Goal: Find specific page/section: Find specific page/section

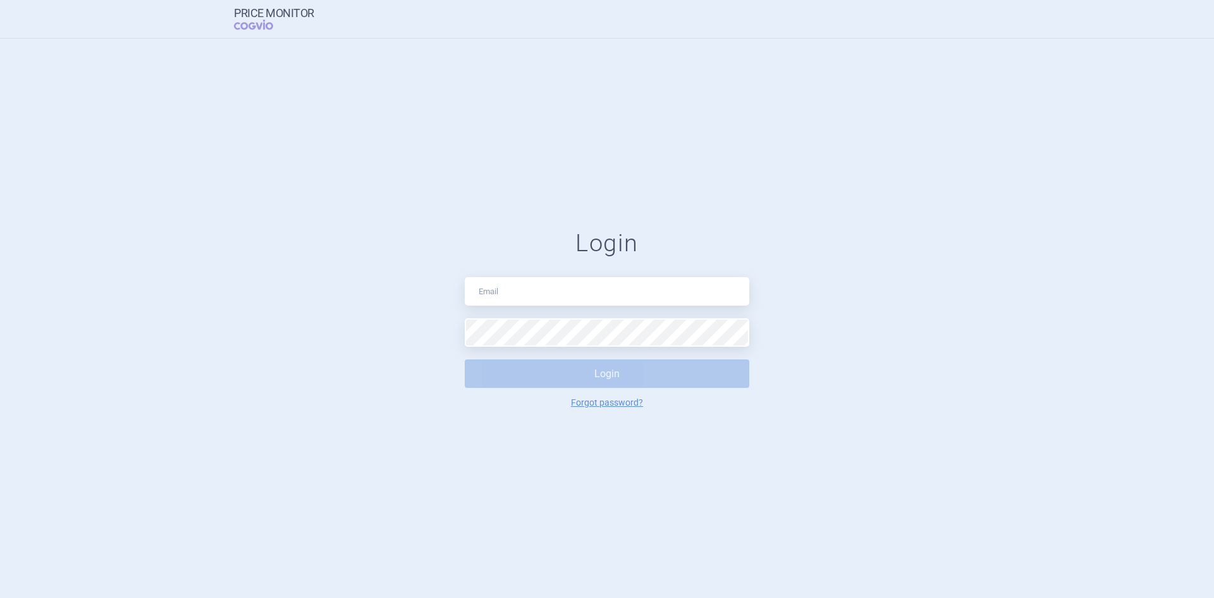
type input "[PERSON_NAME][EMAIL_ADDRESS][PERSON_NAME][DOMAIN_NAME]"
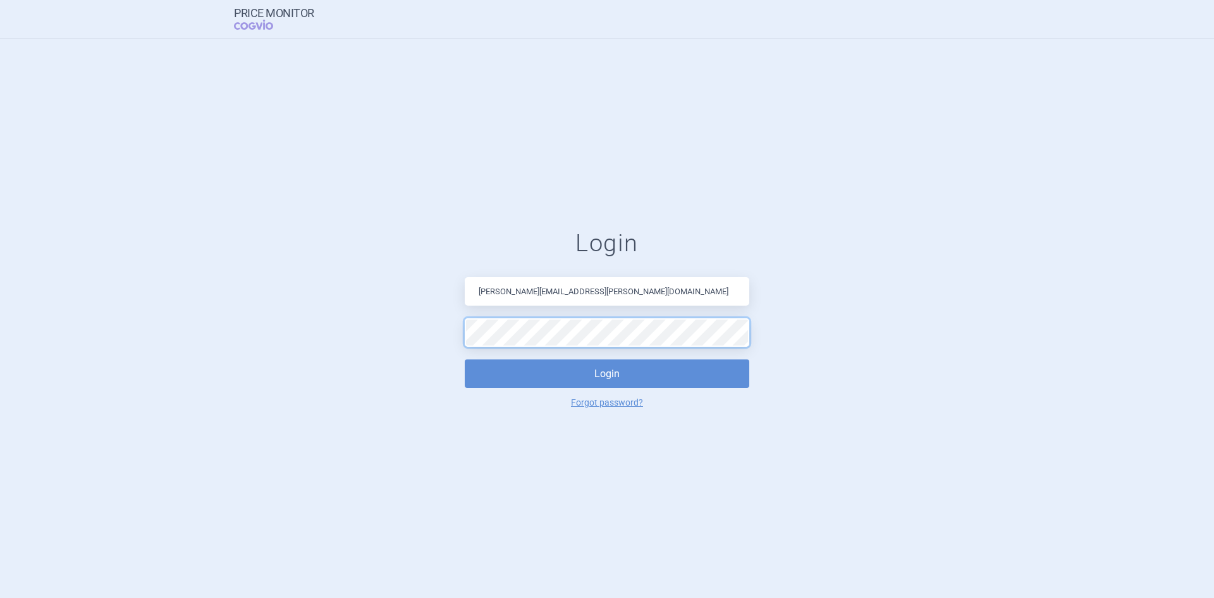
click at [465, 359] on button "Login" at bounding box center [607, 373] width 285 height 28
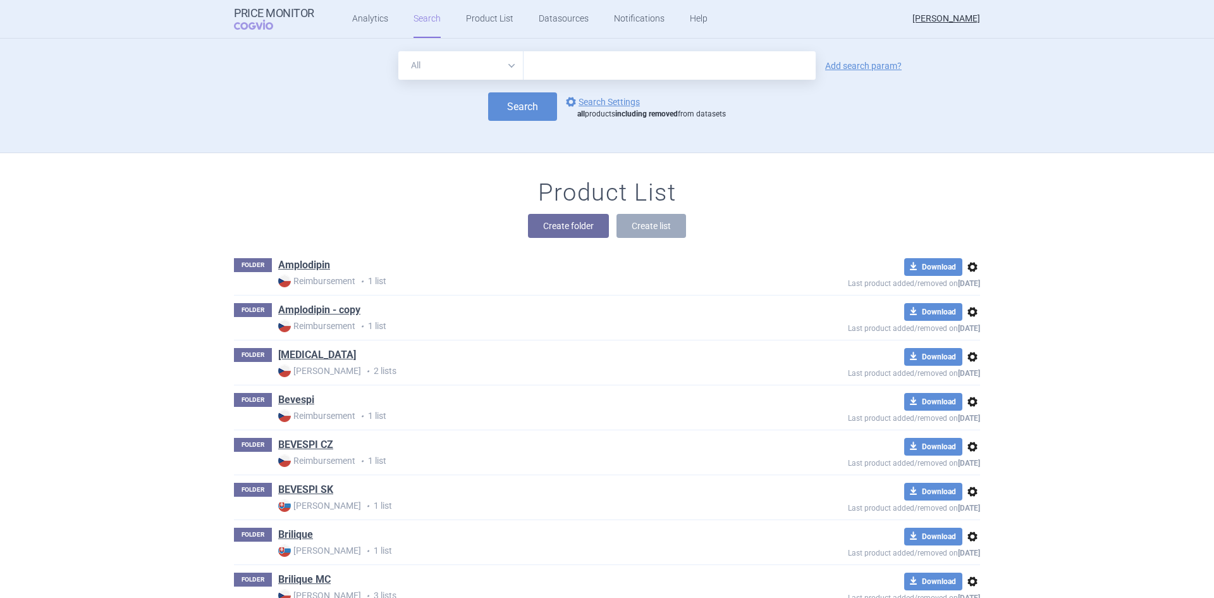
click at [625, 74] on input "text" at bounding box center [670, 65] width 292 height 28
type input "[MEDICAL_DATA]"
click button "Search" at bounding box center [522, 106] width 69 height 28
